Goal: Use online tool/utility: Utilize a website feature to perform a specific function

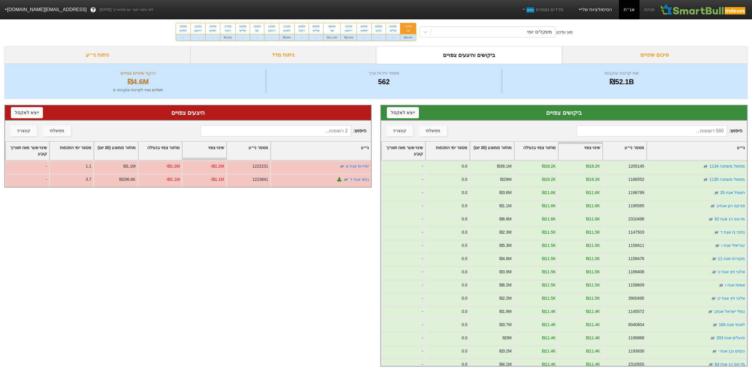
click at [603, 9] on link "הסימולציות שלי" at bounding box center [594, 10] width 39 height 12
click at [596, 28] on link "סימולציה חדשה" at bounding box center [594, 26] width 46 height 9
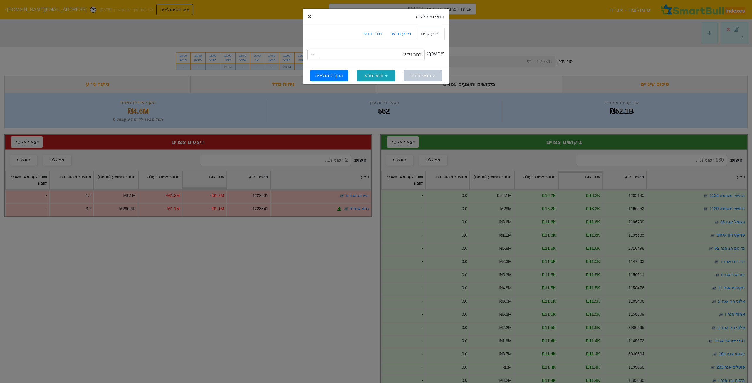
drag, startPoint x: 306, startPoint y: 14, endPoint x: 310, endPoint y: 14, distance: 3.2
click at [306, 14] on button "× Close" at bounding box center [310, 17] width 14 height 16
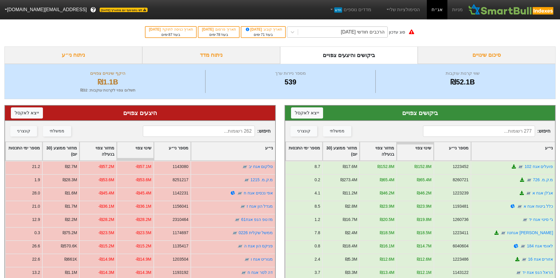
click at [355, 33] on div "הרכבים חודשי 26/11/2025" at bounding box center [362, 31] width 43 height 7
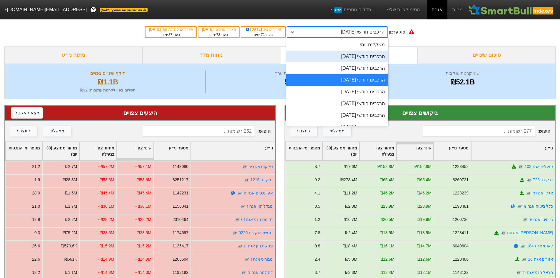
click at [355, 54] on div "הרכבים חודשי 29/09/2025" at bounding box center [337, 57] width 102 height 12
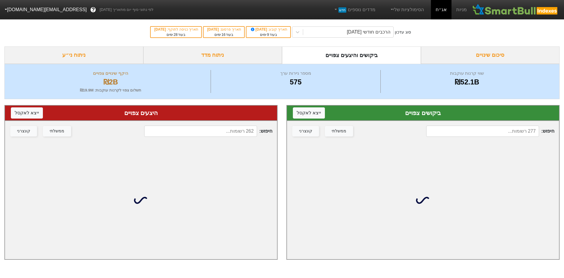
click at [188, 58] on div "ניתוח מדד" at bounding box center [212, 54] width 139 height 17
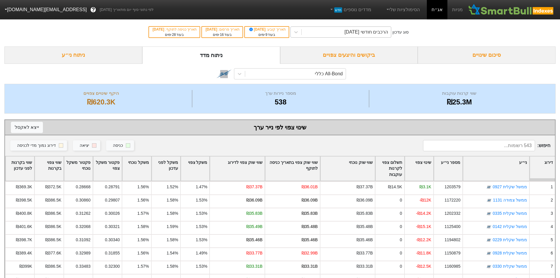
click at [334, 28] on div "הרכבים חודשי 29/09/2025" at bounding box center [345, 32] width 89 height 11
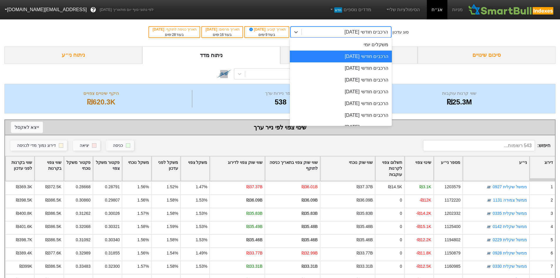
click at [448, 31] on div "סוג עדכון option הרכבים חודשי 29/09/2025, selected. option הרכבים חודשי 29/09/2…" at bounding box center [280, 32] width 560 height 29
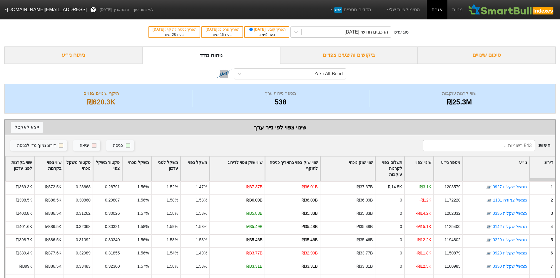
click at [334, 46] on div "סוג עדכון הרכבים חודשי 29/09/2025 תאריך קובע : 10/09/2025 בעוד 9 ימים תאריך פרס…" at bounding box center [280, 32] width 560 height 29
click at [337, 50] on div "ביקושים והיצעים צפויים" at bounding box center [349, 54] width 138 height 17
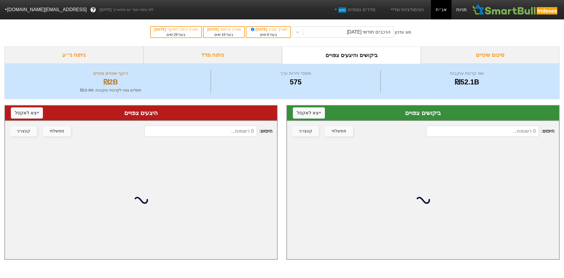
click at [459, 9] on link "מניות" at bounding box center [462, 9] width 20 height 19
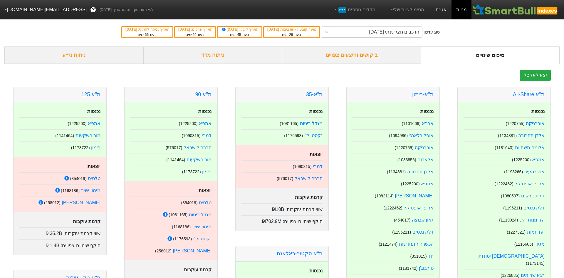
click at [441, 9] on link "אג״ח" at bounding box center [441, 9] width 21 height 19
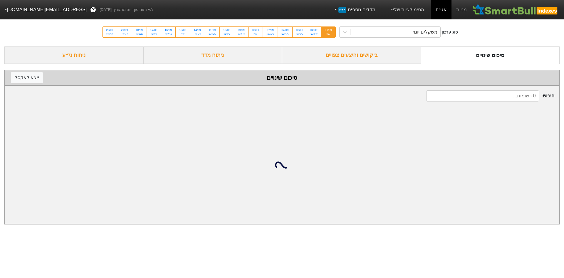
click at [414, 11] on link "הסימולציות שלי" at bounding box center [406, 10] width 39 height 12
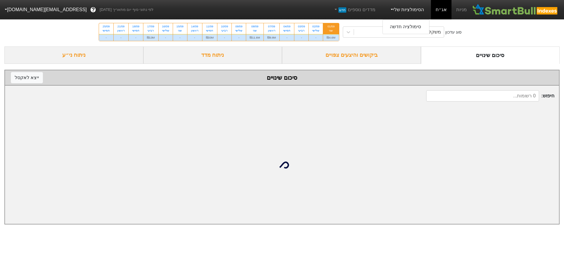
click at [415, 11] on link "הסימולציות שלי" at bounding box center [406, 10] width 39 height 12
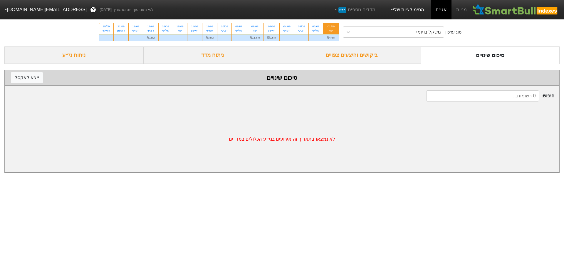
click at [416, 10] on link "הסימולציות שלי" at bounding box center [406, 10] width 39 height 12
click at [415, 23] on link "סימולציה חדשה" at bounding box center [406, 26] width 46 height 9
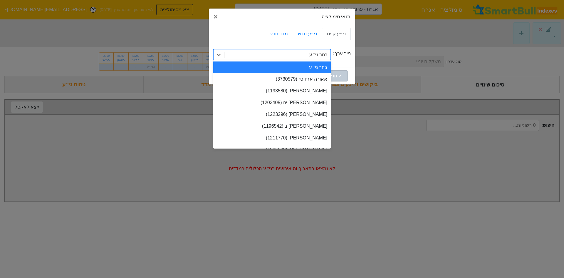
click at [284, 51] on div "בחר ני״ע" at bounding box center [277, 54] width 106 height 11
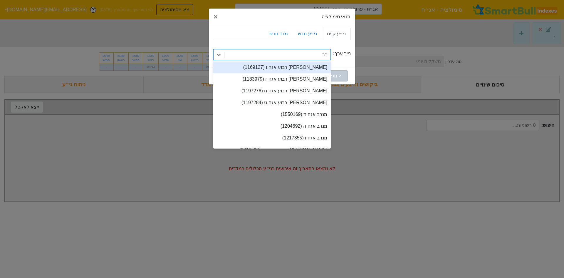
type input "רבו"
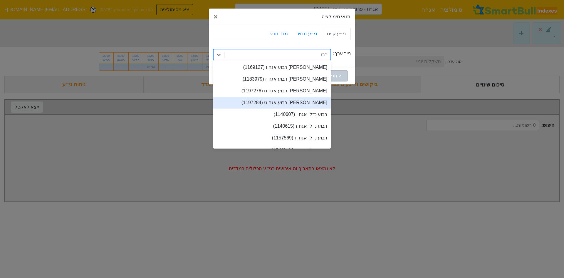
click at [301, 101] on div "אלון רבוע אגח ט (1197284)" at bounding box center [272, 103] width 118 height 12
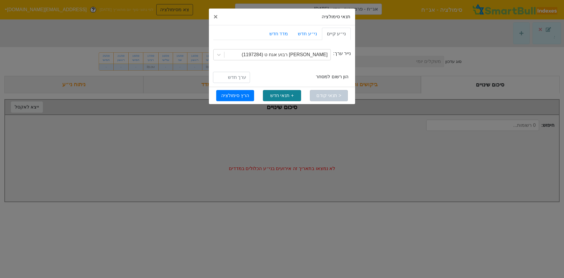
click at [283, 95] on button "+ תנאי חדש" at bounding box center [282, 95] width 38 height 11
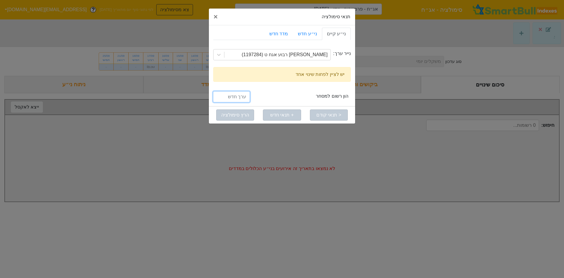
click at [233, 99] on input "number" at bounding box center [231, 96] width 37 height 11
click at [235, 99] on input "number" at bounding box center [231, 96] width 37 height 11
click at [241, 98] on input "number" at bounding box center [231, 96] width 37 height 11
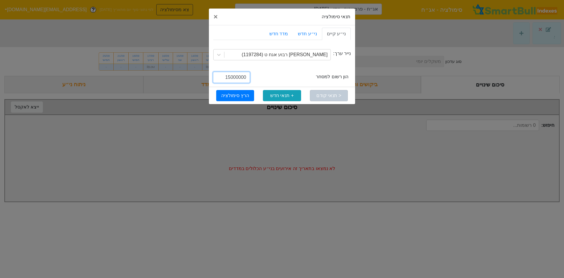
click at [238, 77] on input "15000000" at bounding box center [231, 77] width 37 height 11
click at [238, 76] on input "15000000" at bounding box center [231, 77] width 37 height 11
drag, startPoint x: 238, startPoint y: 76, endPoint x: 229, endPoint y: 76, distance: 8.8
click at [229, 76] on input "15000000" at bounding box center [231, 77] width 37 height 11
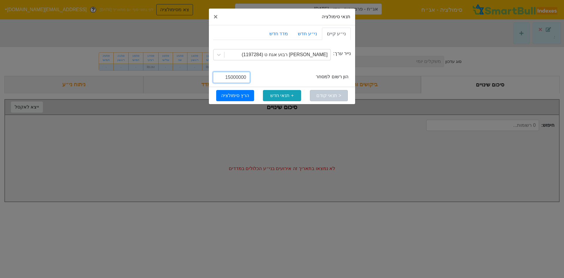
drag, startPoint x: 238, startPoint y: 76, endPoint x: 252, endPoint y: 76, distance: 14.4
click at [252, 76] on div "15000000" at bounding box center [232, 78] width 46 height 13
click at [232, 76] on input "15000000" at bounding box center [231, 77] width 37 height 11
click at [244, 77] on input "1500000" at bounding box center [231, 77] width 37 height 11
drag, startPoint x: 238, startPoint y: 77, endPoint x: 252, endPoint y: 76, distance: 13.9
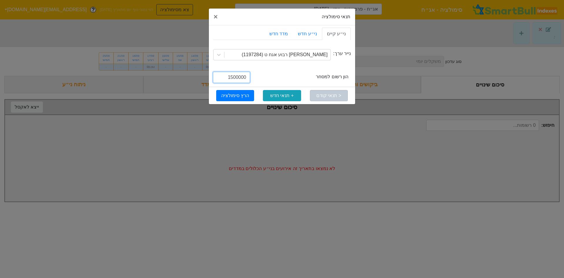
click at [252, 76] on div "1500000" at bounding box center [232, 78] width 46 height 13
click at [236, 76] on input "1500000" at bounding box center [231, 77] width 37 height 11
type input "1500000000"
click at [243, 95] on button "הרץ סימולציה" at bounding box center [235, 95] width 38 height 11
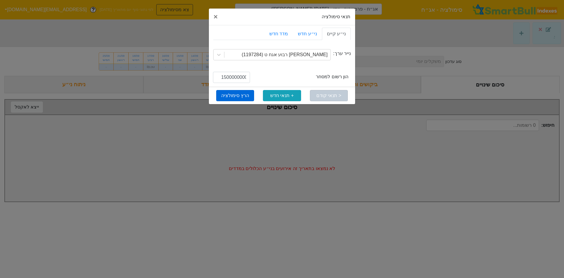
scroll to position [0, 0]
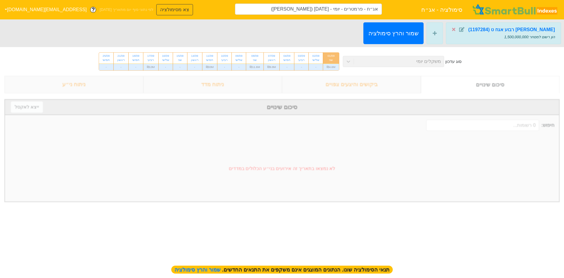
type input "אג״ח - פרמטרים - יומי - 01/09/25 (אלון רבוע אגח ט)"
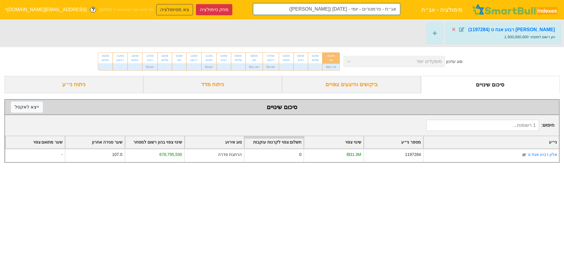
click at [331, 9] on input "אג״ח - פרמטרים - יומי - 01/09/25 (אלון רבוע אגח ט)" at bounding box center [326, 9] width 147 height 11
click at [277, 13] on input "אג״ח - פרמטרים - יומי - 01/09/25 (אלון רבוע אגח ט)" at bounding box center [326, 9] width 147 height 11
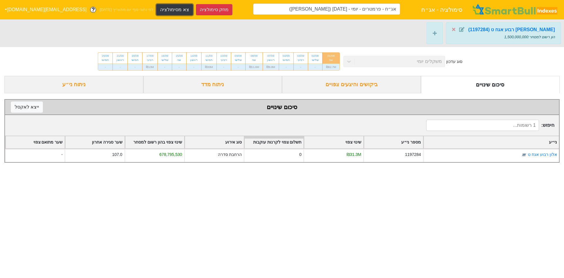
click at [156, 9] on button "צא מסימולציה" at bounding box center [174, 9] width 36 height 11
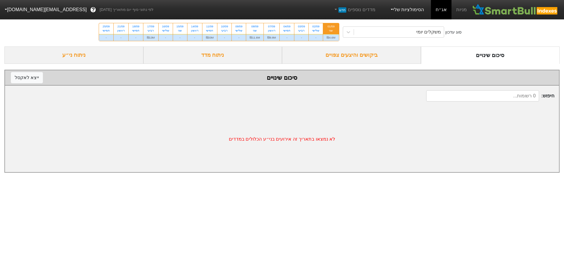
click at [415, 9] on link "הסימולציות שלי" at bounding box center [406, 10] width 39 height 12
click at [408, 23] on link "סימולציה חדשה" at bounding box center [406, 26] width 46 height 9
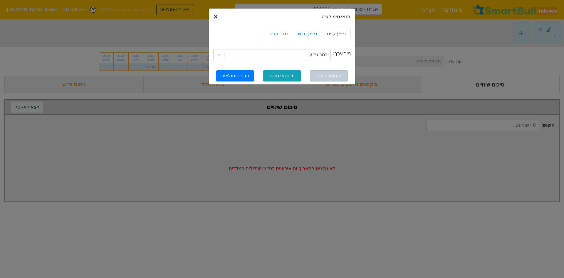
click at [214, 16] on span "×" at bounding box center [216, 17] width 4 height 8
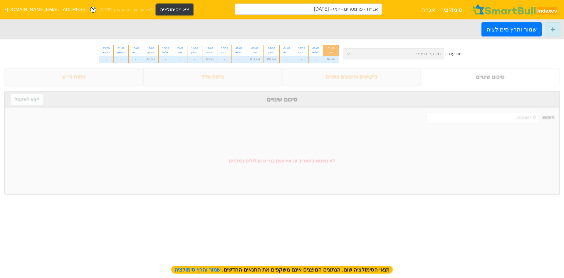
click at [156, 10] on button "צא מסימולציה" at bounding box center [174, 9] width 36 height 11
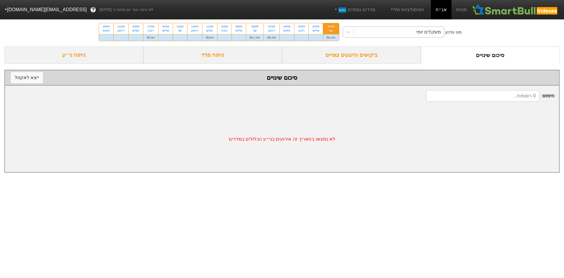
click at [407, 36] on div "משקלים יומי" at bounding box center [399, 32] width 90 height 11
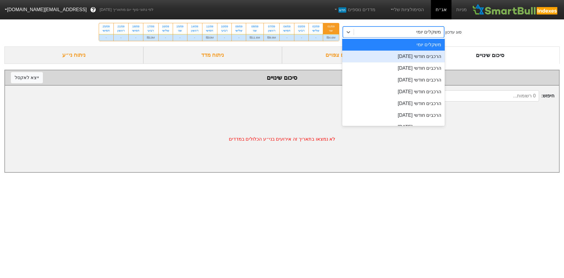
click at [412, 59] on div "הרכבים חודשי 29/09/2025" at bounding box center [393, 57] width 103 height 12
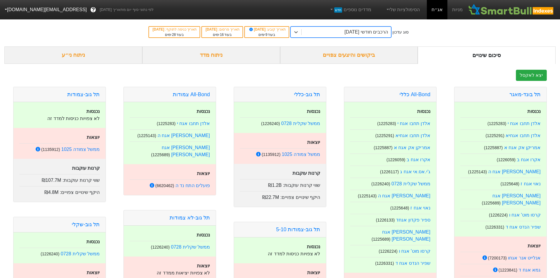
click at [405, 3] on div "הסימולציות שלי" at bounding box center [402, 9] width 49 height 19
click at [403, 11] on link "הסימולציות שלי" at bounding box center [402, 10] width 39 height 12
click at [392, 28] on link "סימולציה חדשה" at bounding box center [401, 26] width 46 height 9
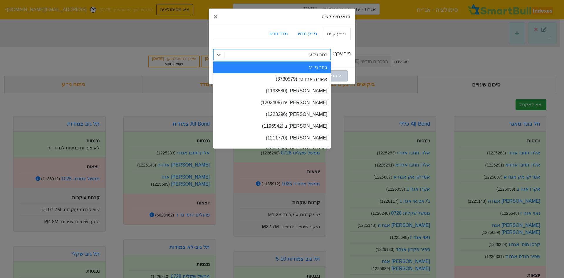
click at [305, 52] on div "בחר ני״ע" at bounding box center [277, 54] width 106 height 11
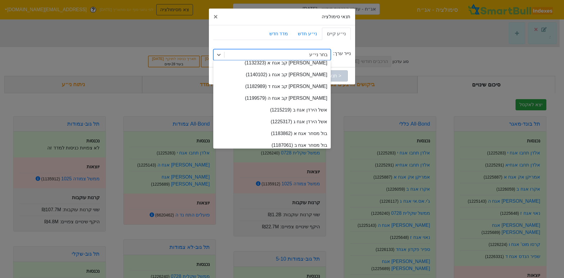
scroll to position [2115, 0]
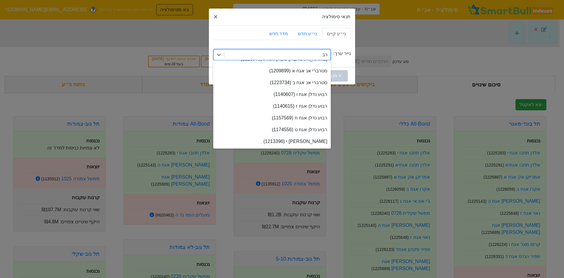
type input "רבו"
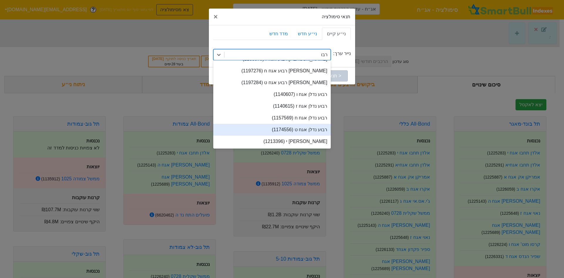
click at [306, 132] on div "רבוע נדלן אגח ט (1174556)" at bounding box center [272, 130] width 118 height 12
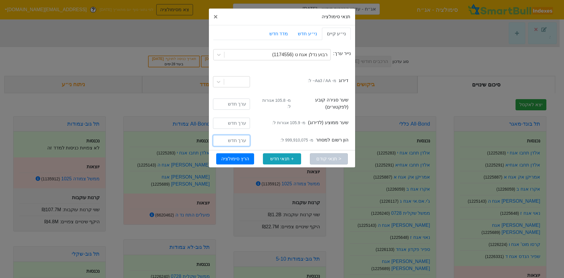
click at [237, 136] on input "number" at bounding box center [231, 140] width 37 height 11
type input "1500000000"
click at [239, 154] on button "הרץ סימולציה" at bounding box center [235, 158] width 38 height 11
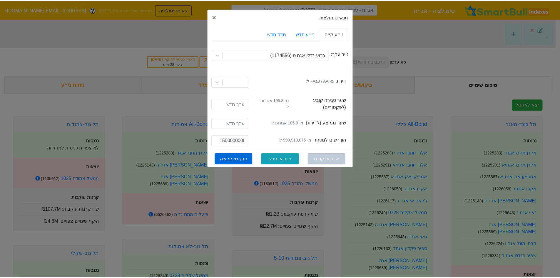
scroll to position [0, 0]
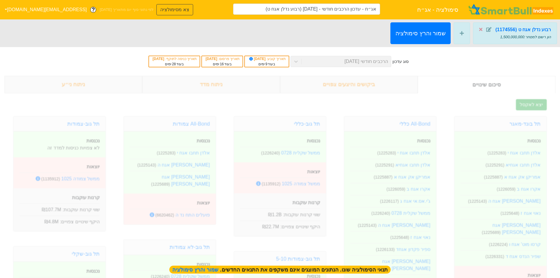
type input "אג״ח - עדכון הרכבים חודשי - 29/09/25 (רבוע נדלן אגח ט)"
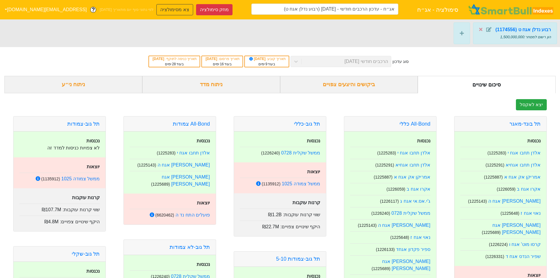
click at [353, 86] on div "ביקושים והיצעים צפויים" at bounding box center [349, 84] width 138 height 17
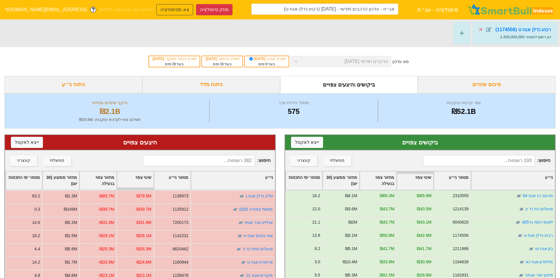
scroll to position [59, 0]
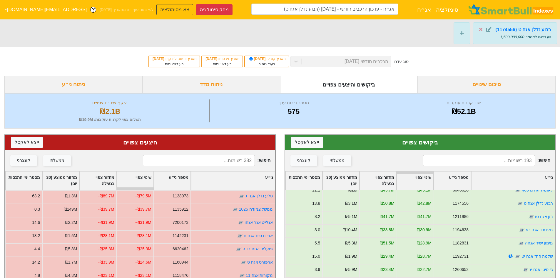
click at [218, 78] on div "ניתוח מדד" at bounding box center [211, 84] width 138 height 17
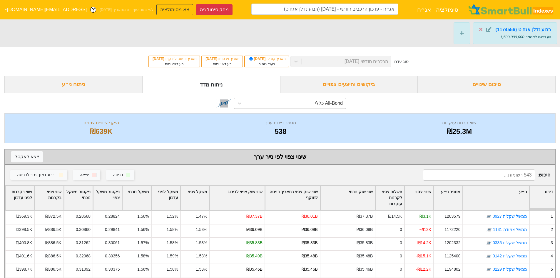
click at [331, 103] on div "All-Bond כללי" at bounding box center [329, 103] width 28 height 7
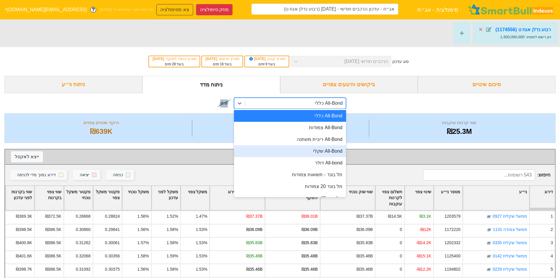
scroll to position [59, 0]
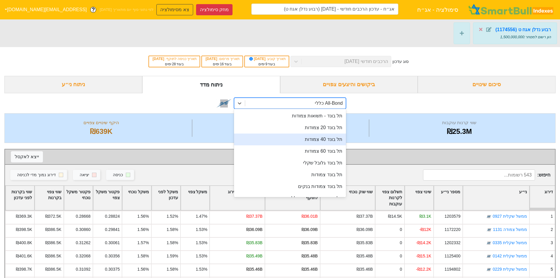
click at [318, 139] on div "תל בונד 40 צמודות" at bounding box center [290, 139] width 112 height 12
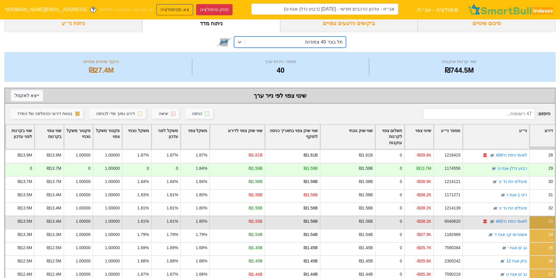
scroll to position [328, 0]
